Goal: Obtain resource: Download file/media

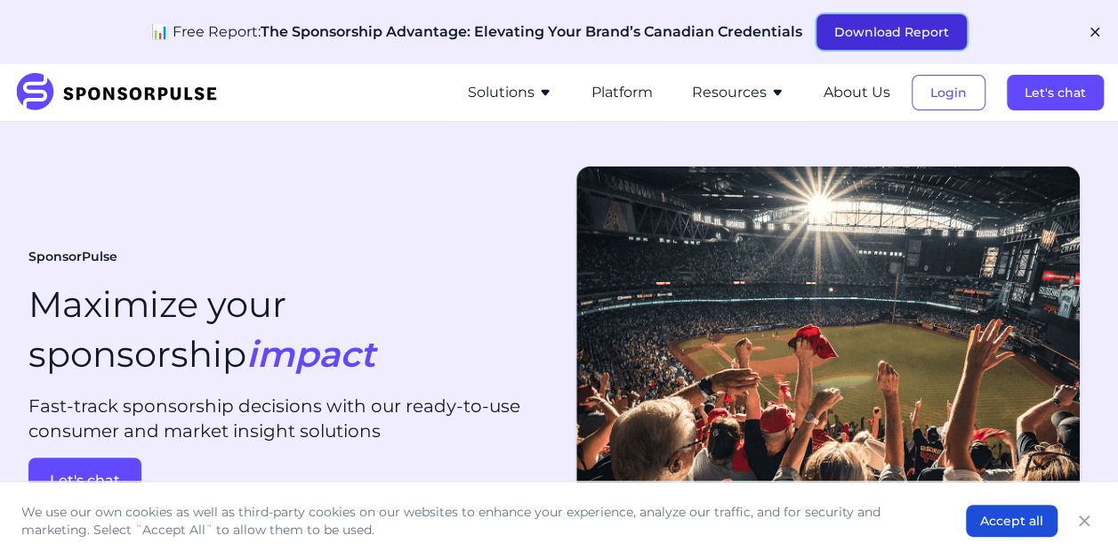
click at [862, 32] on button "Download Report" at bounding box center [892, 32] width 150 height 36
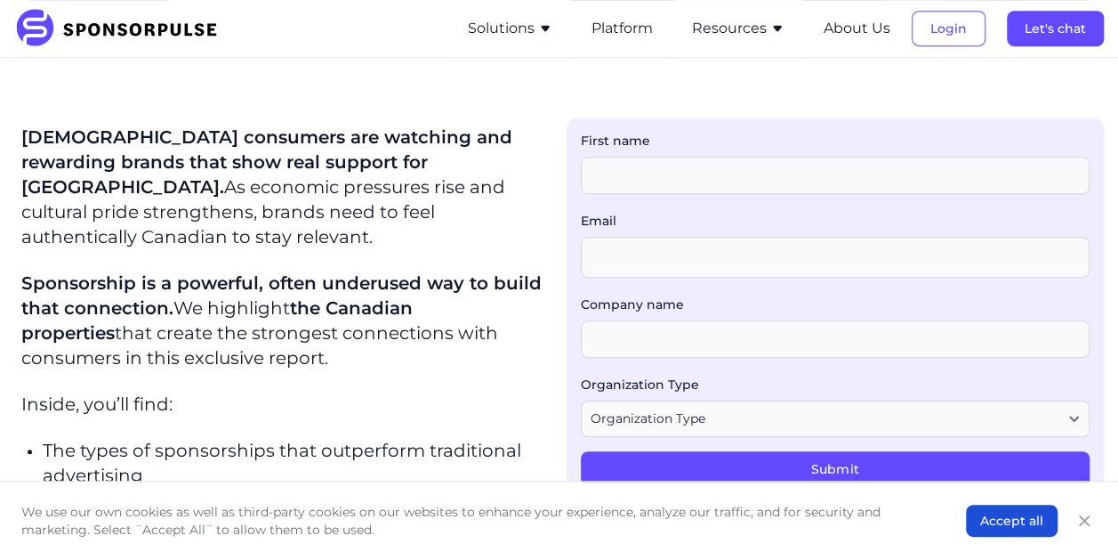
scroll to position [356, 0]
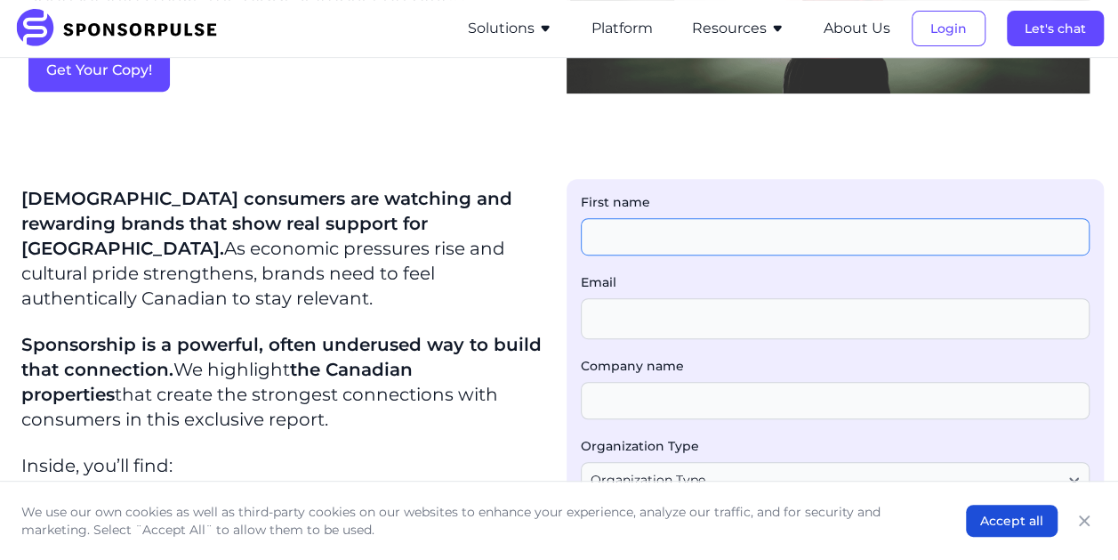
click at [645, 248] on input "First name" at bounding box center [836, 236] width 510 height 37
type input "[PERSON_NAME]"
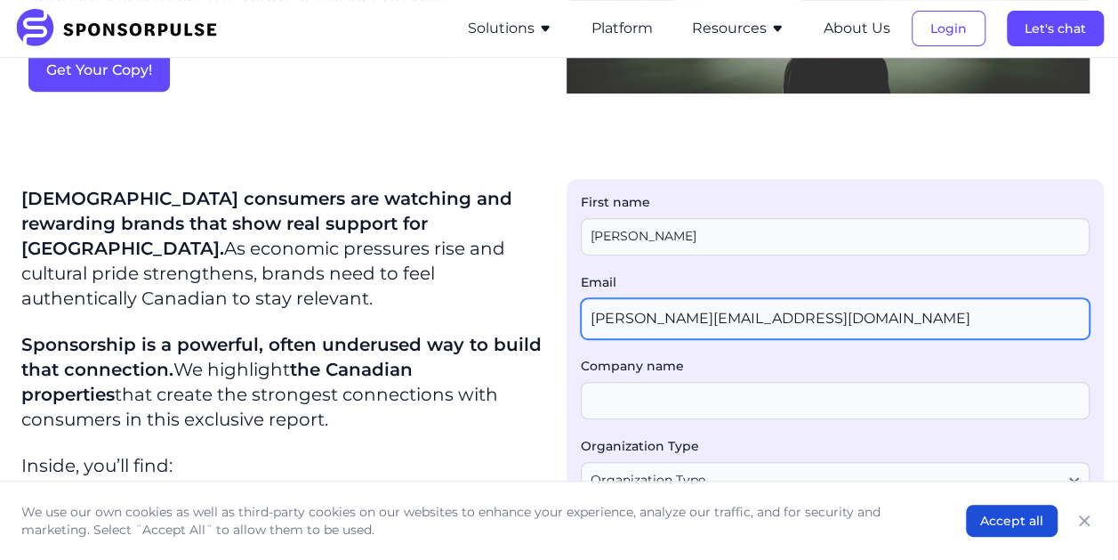
type input "[PERSON_NAME][EMAIL_ADDRESS][DOMAIN_NAME]"
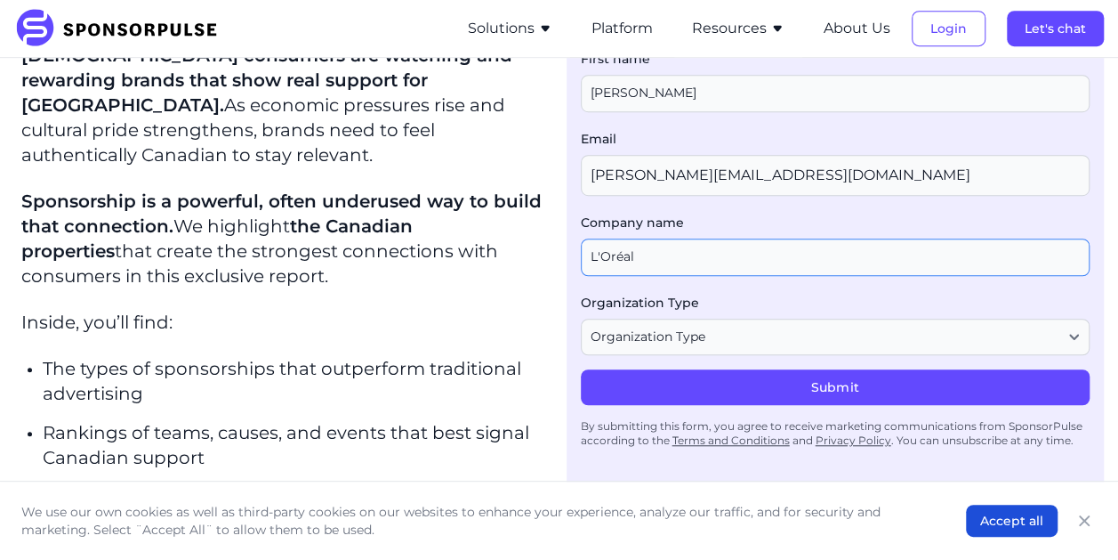
scroll to position [504, 0]
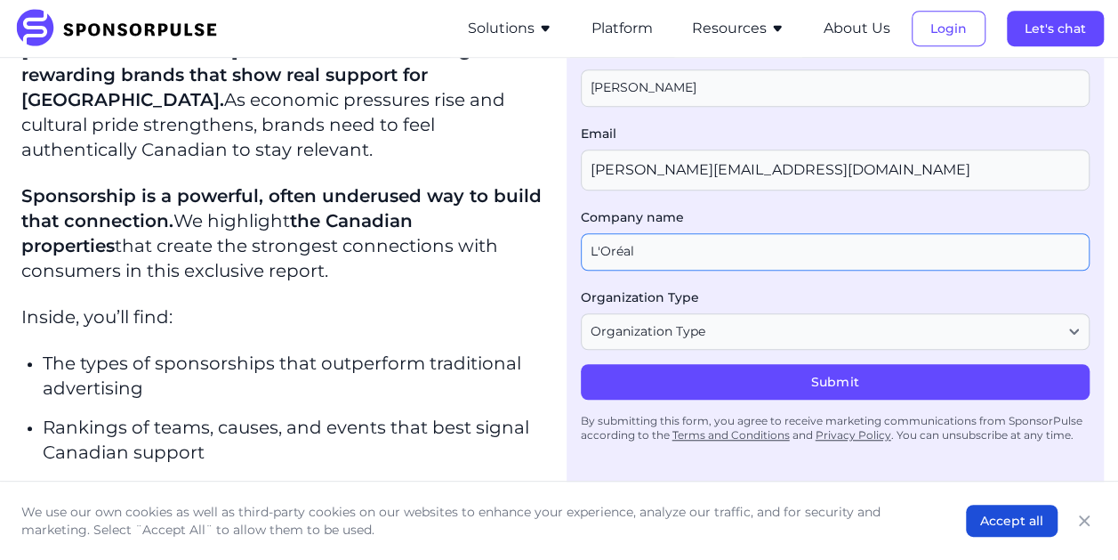
type input "L'Oréal"
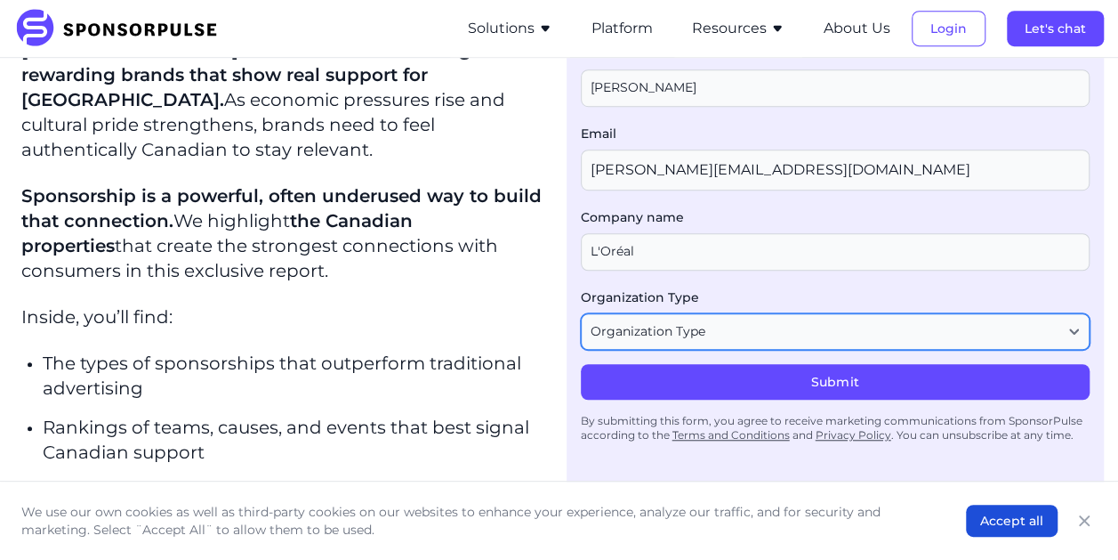
click at [626, 338] on select "Organization Type Agency or Consultancy Property Brand (Sponsor) Other" at bounding box center [836, 331] width 510 height 37
select select "Brand (Sponsor)"
click at [589, 314] on select "Organization Type Agency or Consultancy Property Brand (Sponsor) Other" at bounding box center [836, 331] width 510 height 37
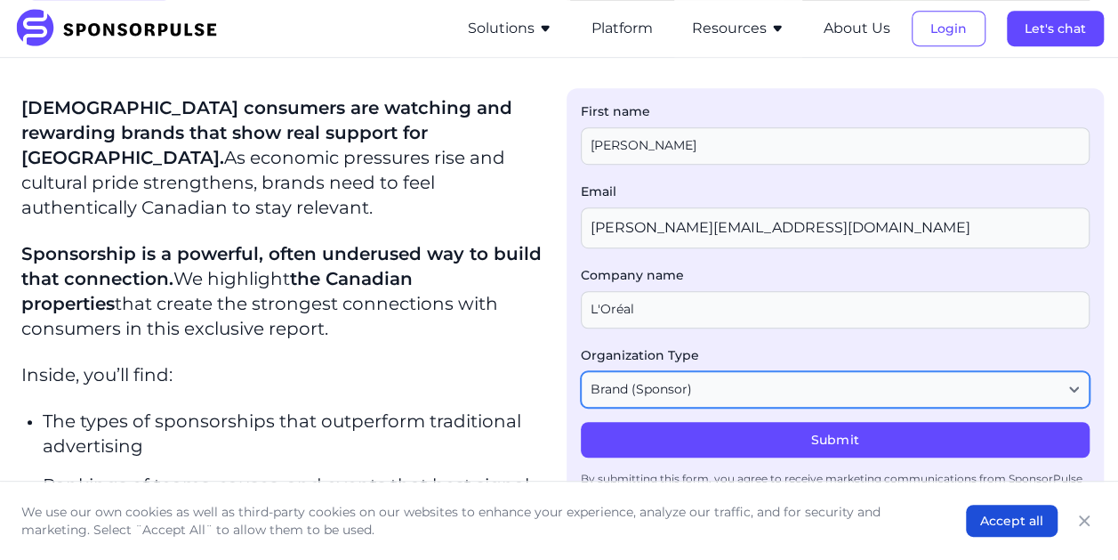
scroll to position [460, 0]
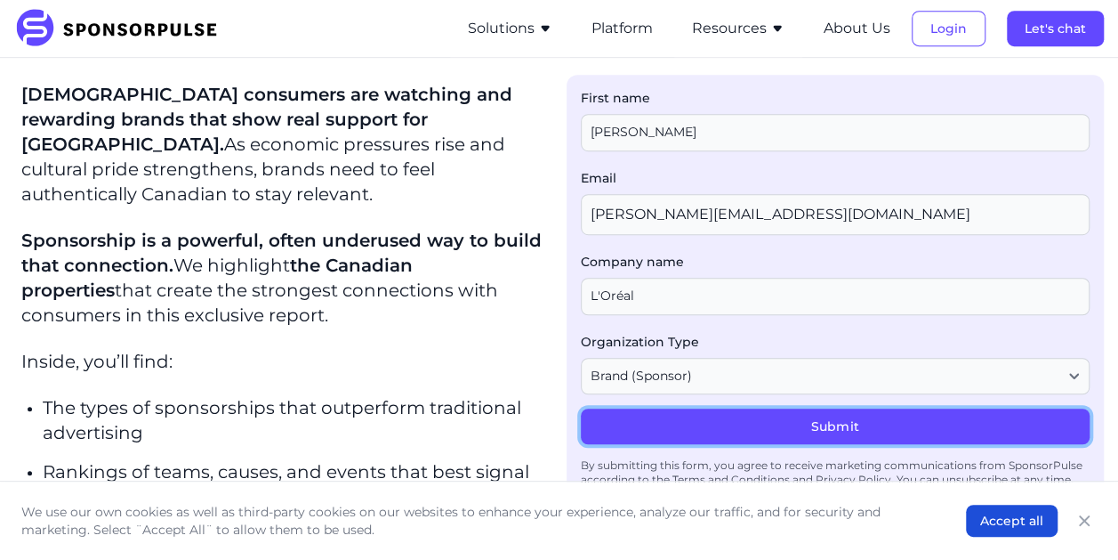
click at [772, 436] on button "Submit" at bounding box center [836, 426] width 510 height 36
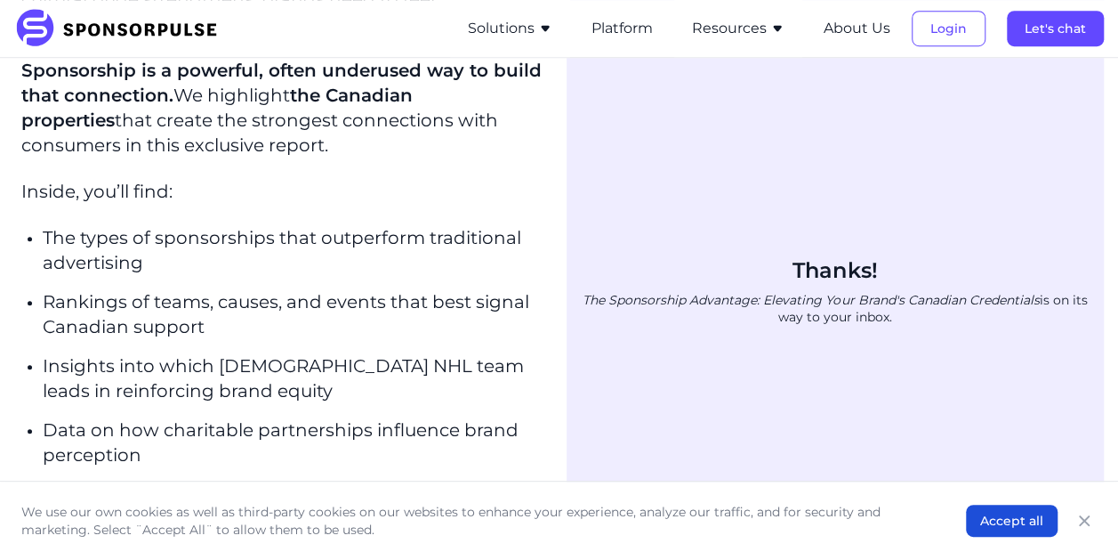
scroll to position [638, 0]
